Goal: Transaction & Acquisition: Download file/media

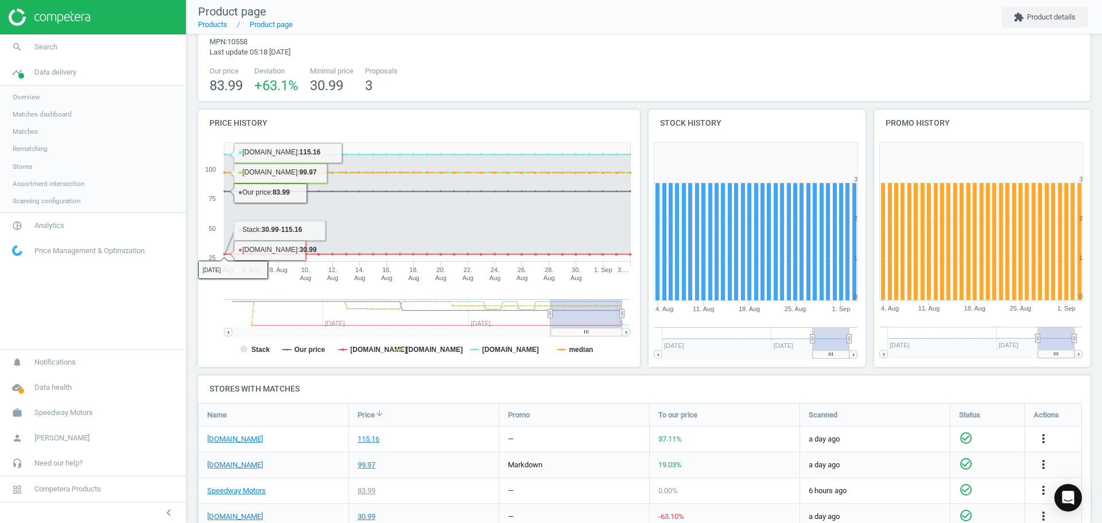
click at [46, 13] on img at bounding box center [50, 17] width 82 height 17
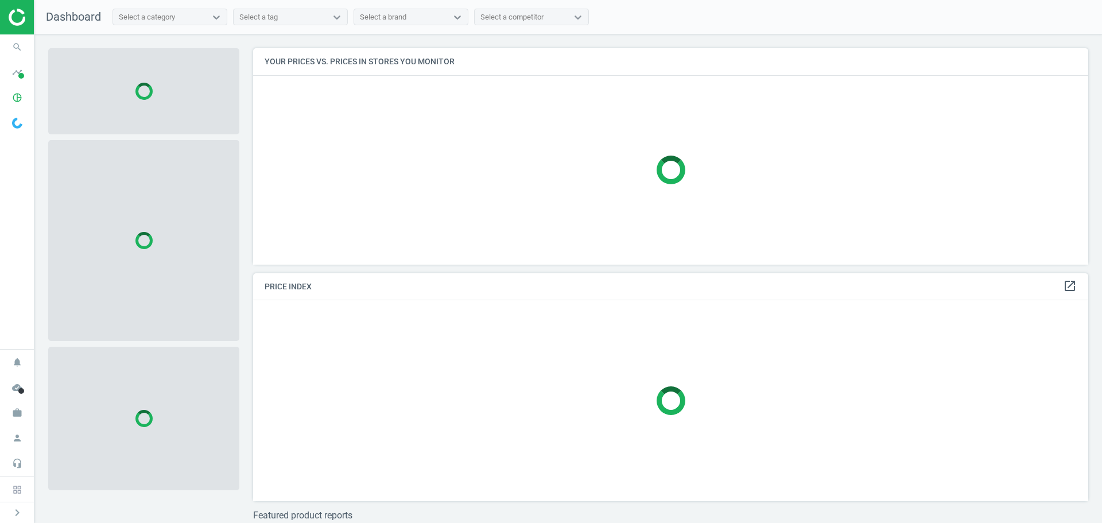
scroll to position [234, 844]
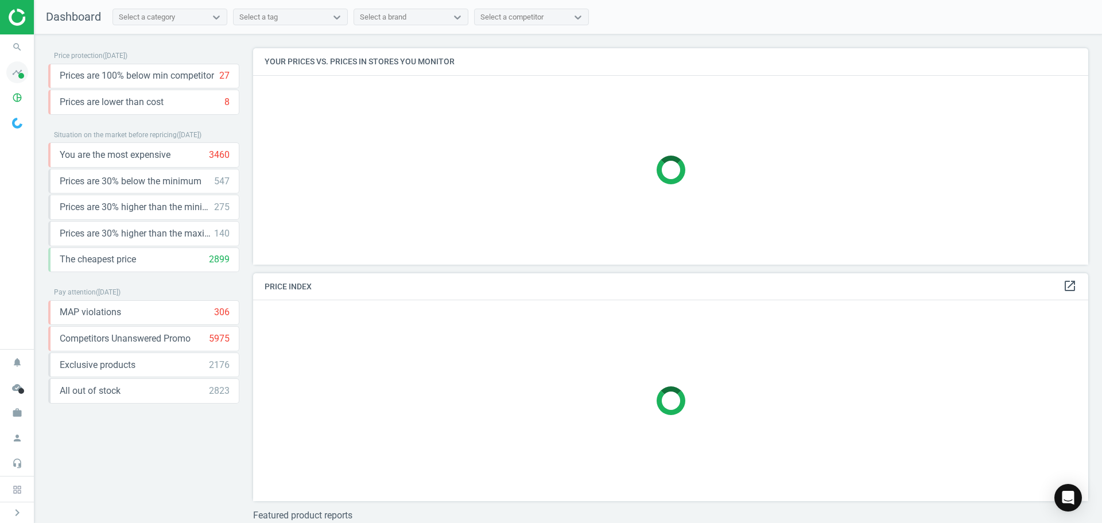
click at [14, 79] on icon "timeline" at bounding box center [17, 72] width 22 height 22
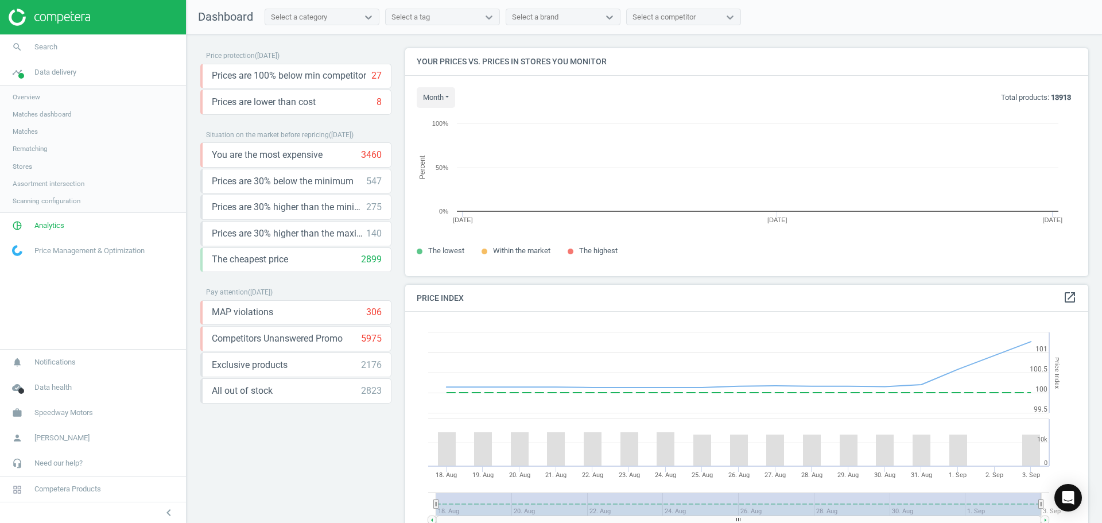
scroll to position [245, 692]
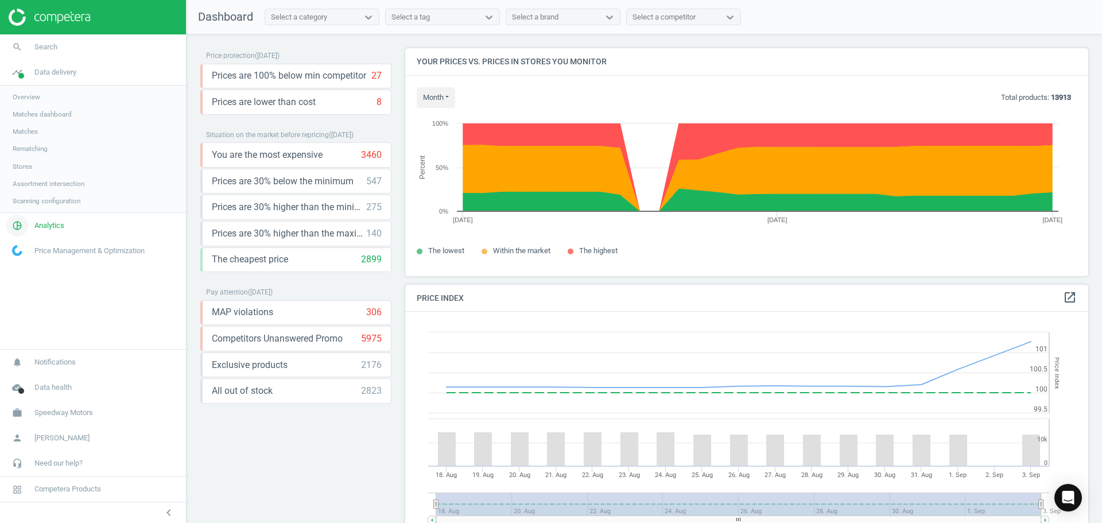
click at [61, 229] on span "Analytics" at bounding box center [49, 225] width 30 height 10
click at [32, 138] on span "Products" at bounding box center [26, 139] width 27 height 9
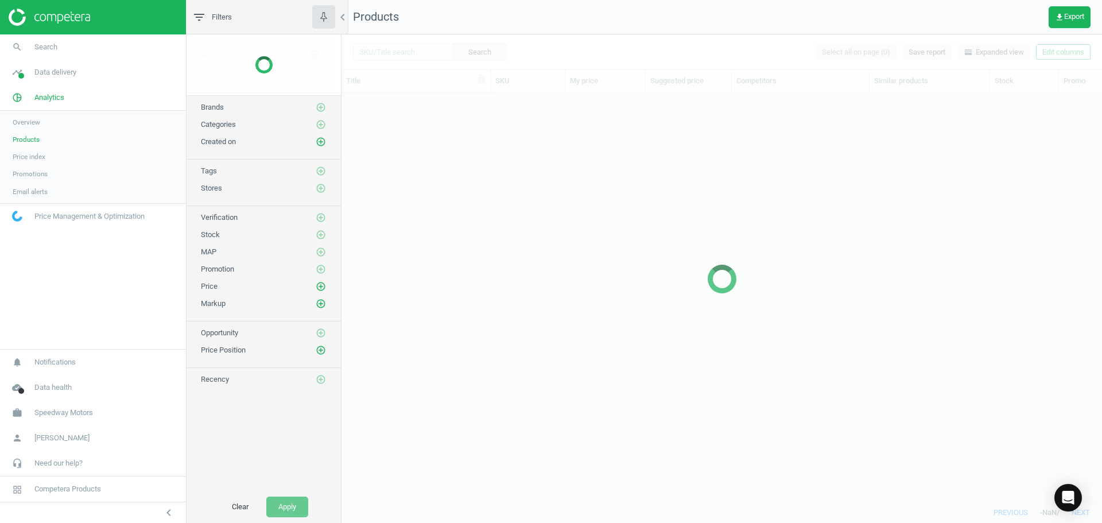
scroll to position [392, 752]
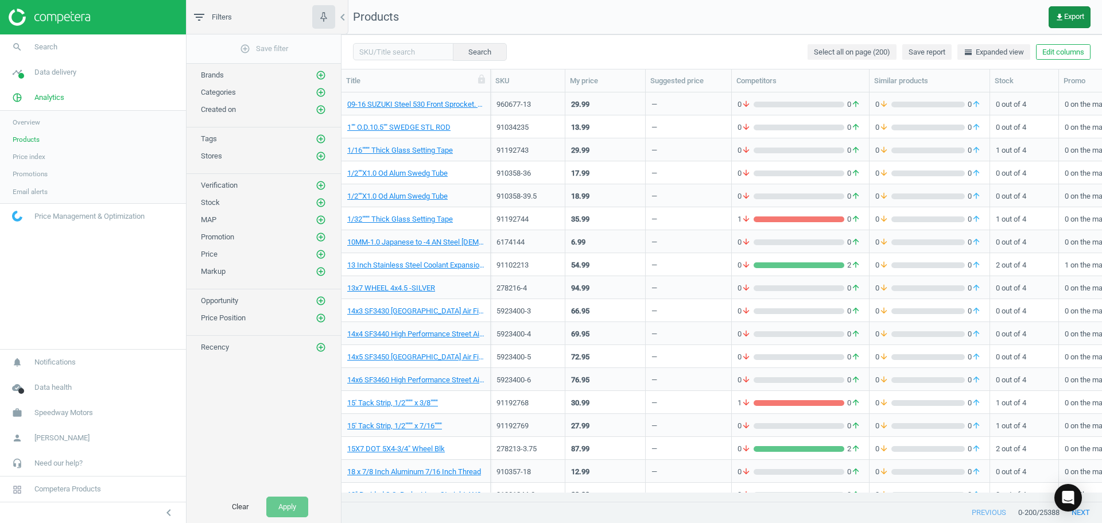
click at [1059, 20] on icon "get_app" at bounding box center [1059, 17] width 9 height 9
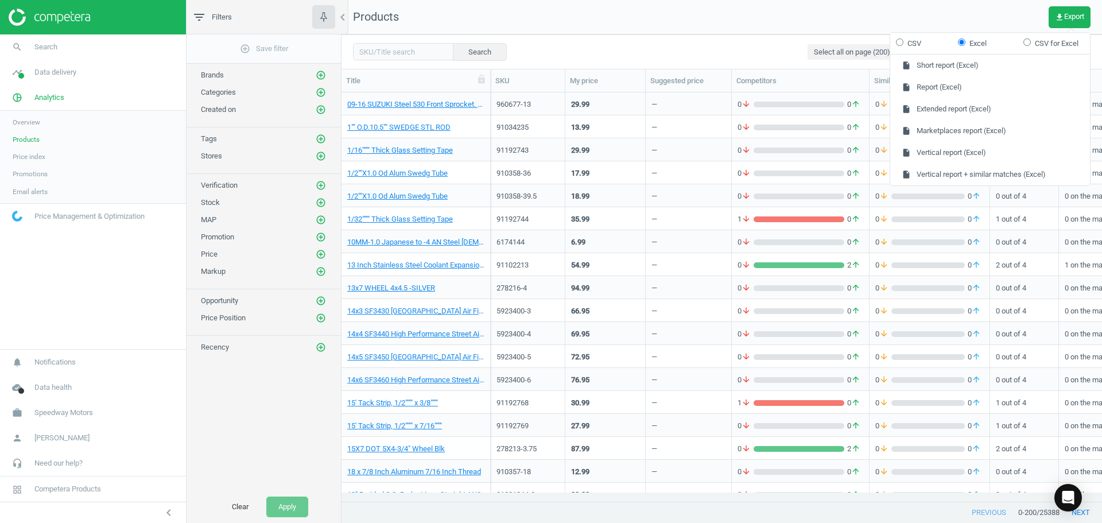
click at [903, 44] on input "CSV" at bounding box center [899, 41] width 7 height 7
radio input "true"
click at [959, 110] on button "insert_drive_file Extended report (CSV)" at bounding box center [990, 109] width 200 height 22
